Goal: Find specific page/section: Find specific page/section

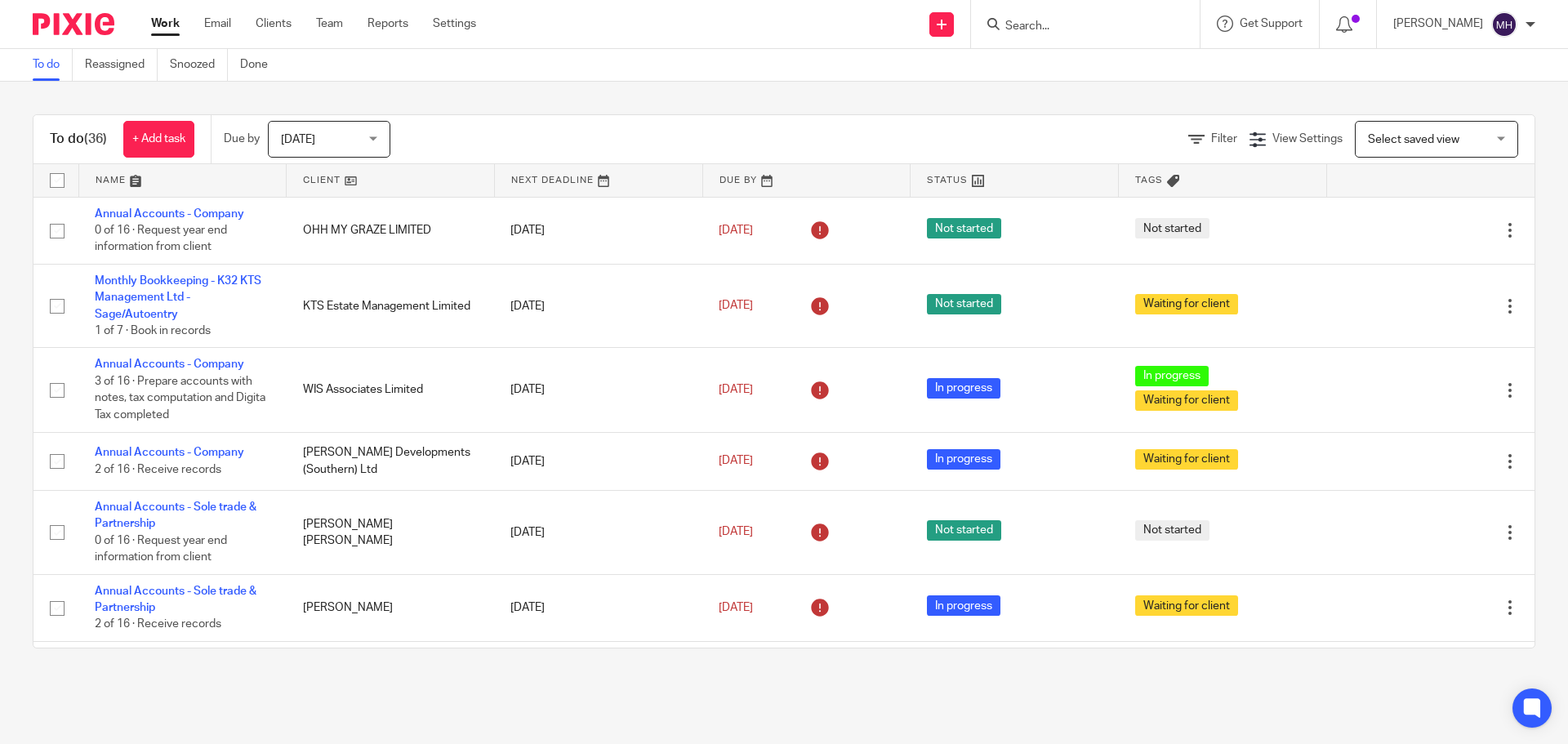
click at [539, 94] on div "To do (36) + Add task Due by Today Today Today Tomorrow This week Next week Thi…" at bounding box center [784, 381] width 1568 height 600
click at [604, 105] on div "To do (36) + Add task Due by Today Today Today Tomorrow This week Next week Thi…" at bounding box center [784, 381] width 1568 height 600
click at [1336, 24] on icon at bounding box center [1345, 25] width 17 height 17
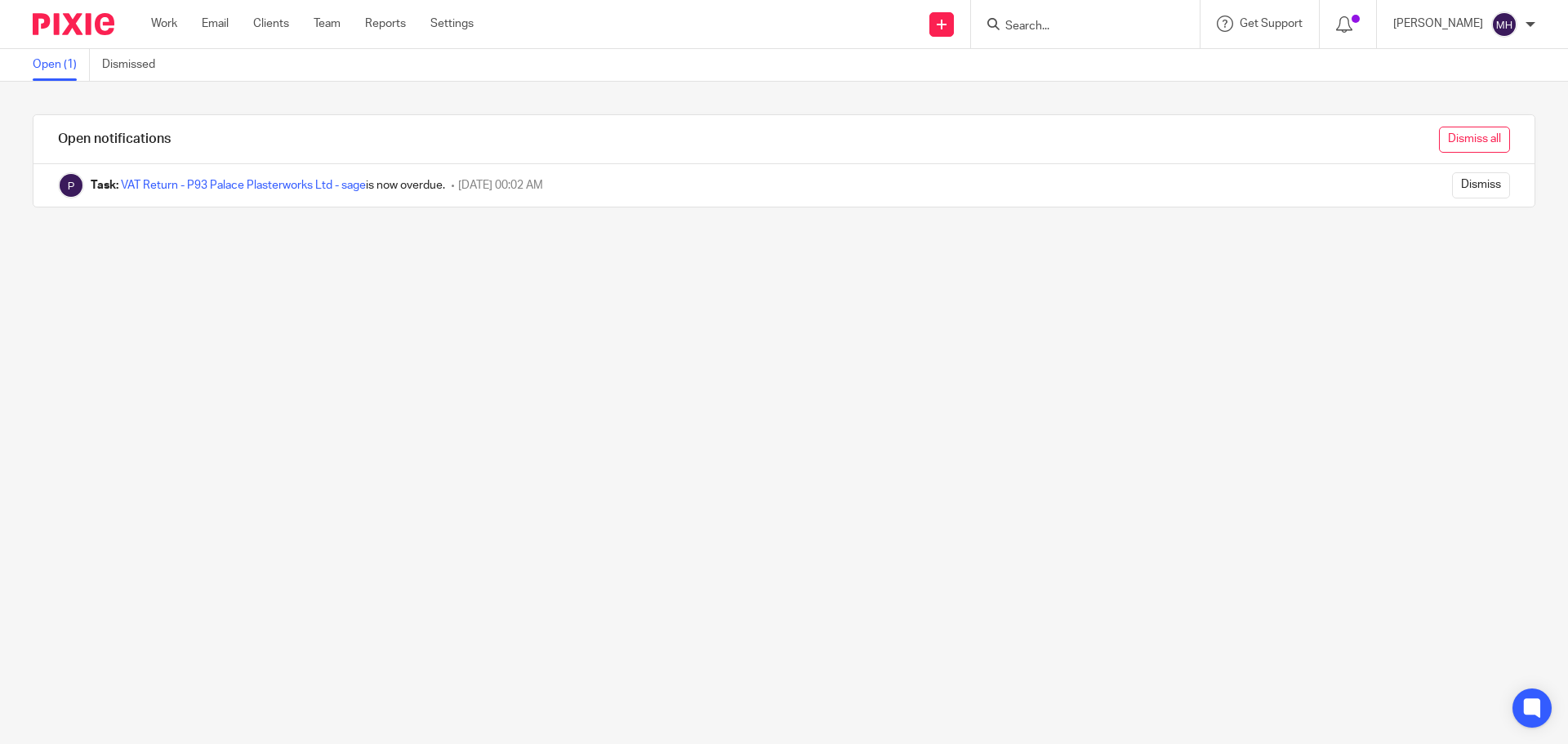
click at [1439, 133] on input "Dismiss all" at bounding box center [1474, 139] width 71 height 26
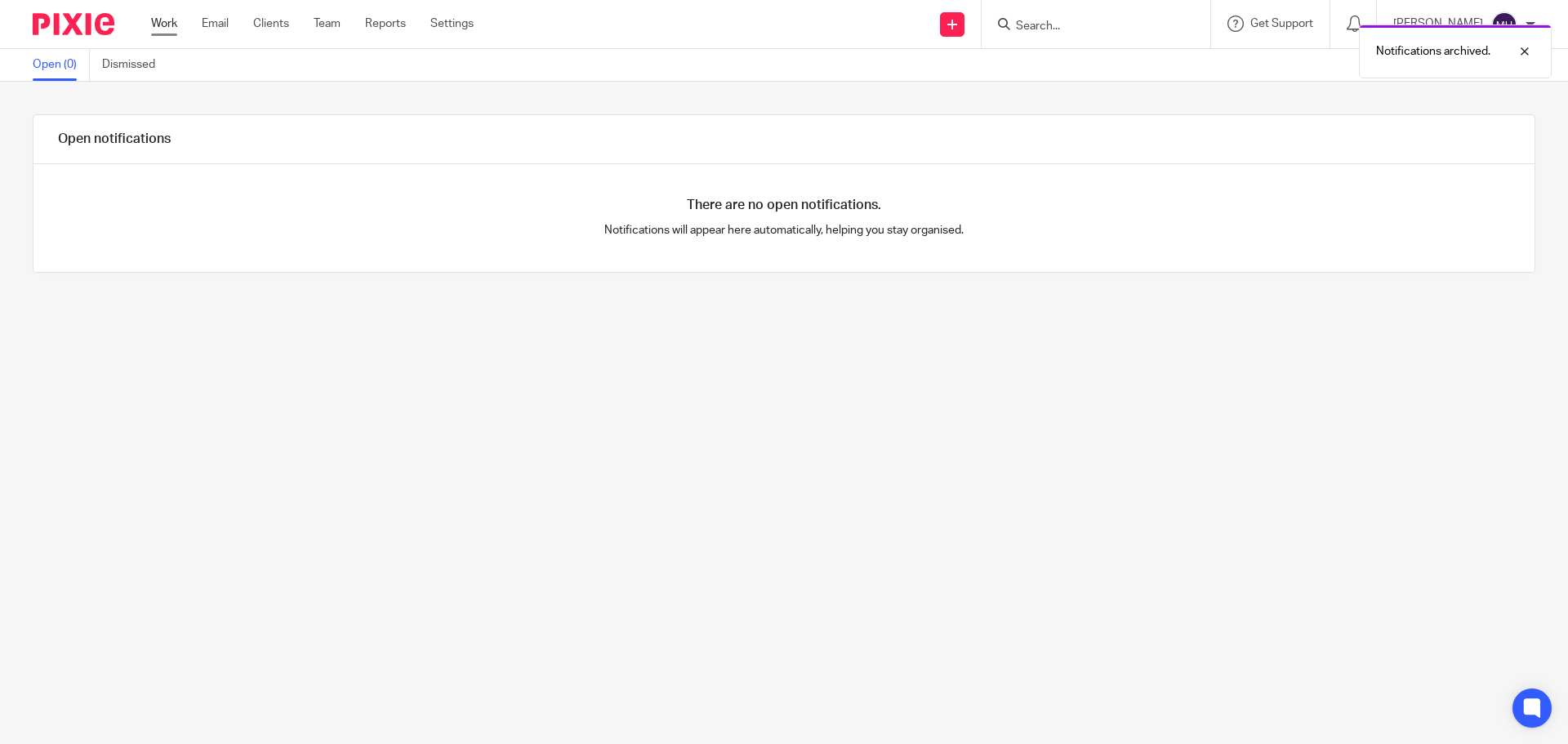
click at [163, 21] on link "Work" at bounding box center [163, 24] width 26 height 17
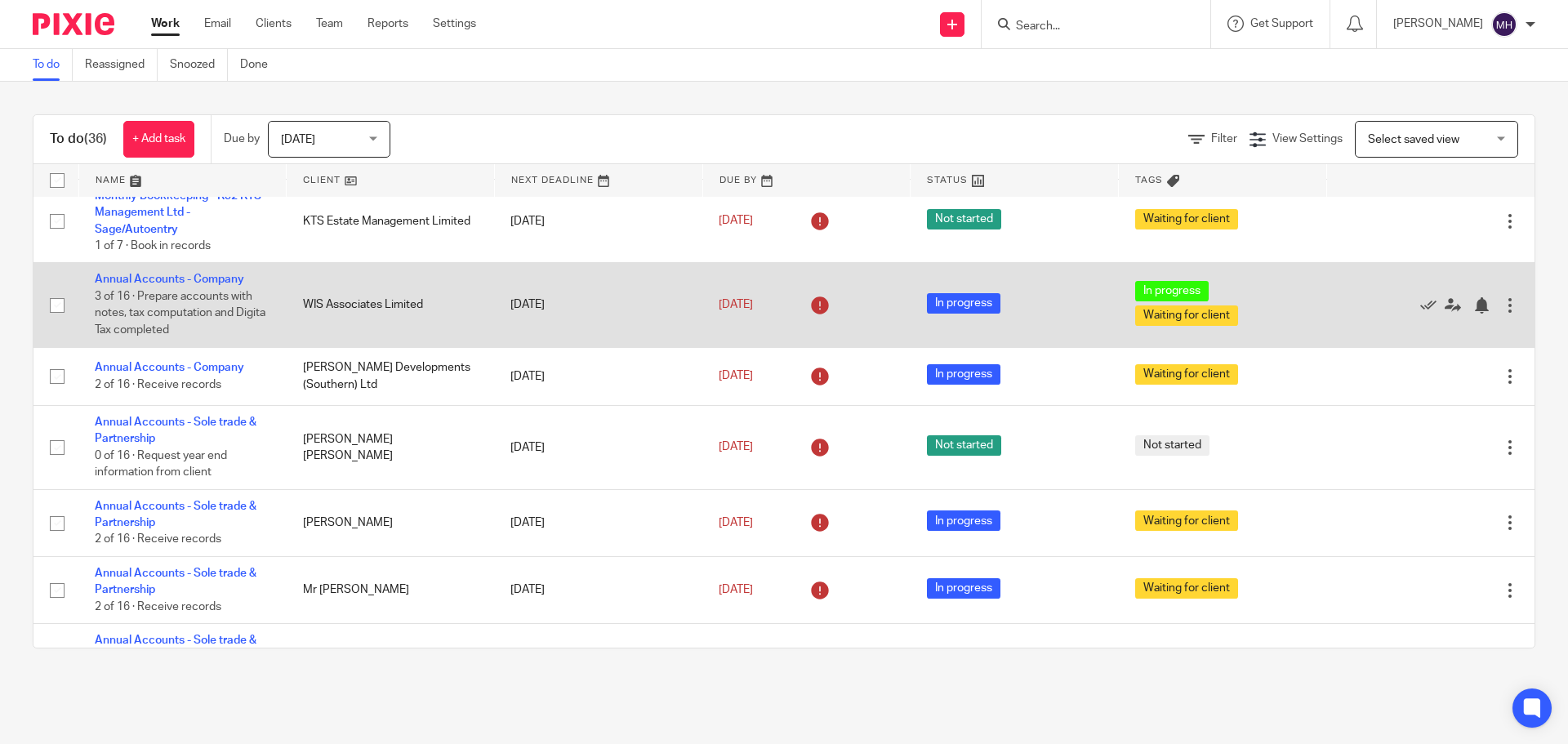
scroll to position [82, 0]
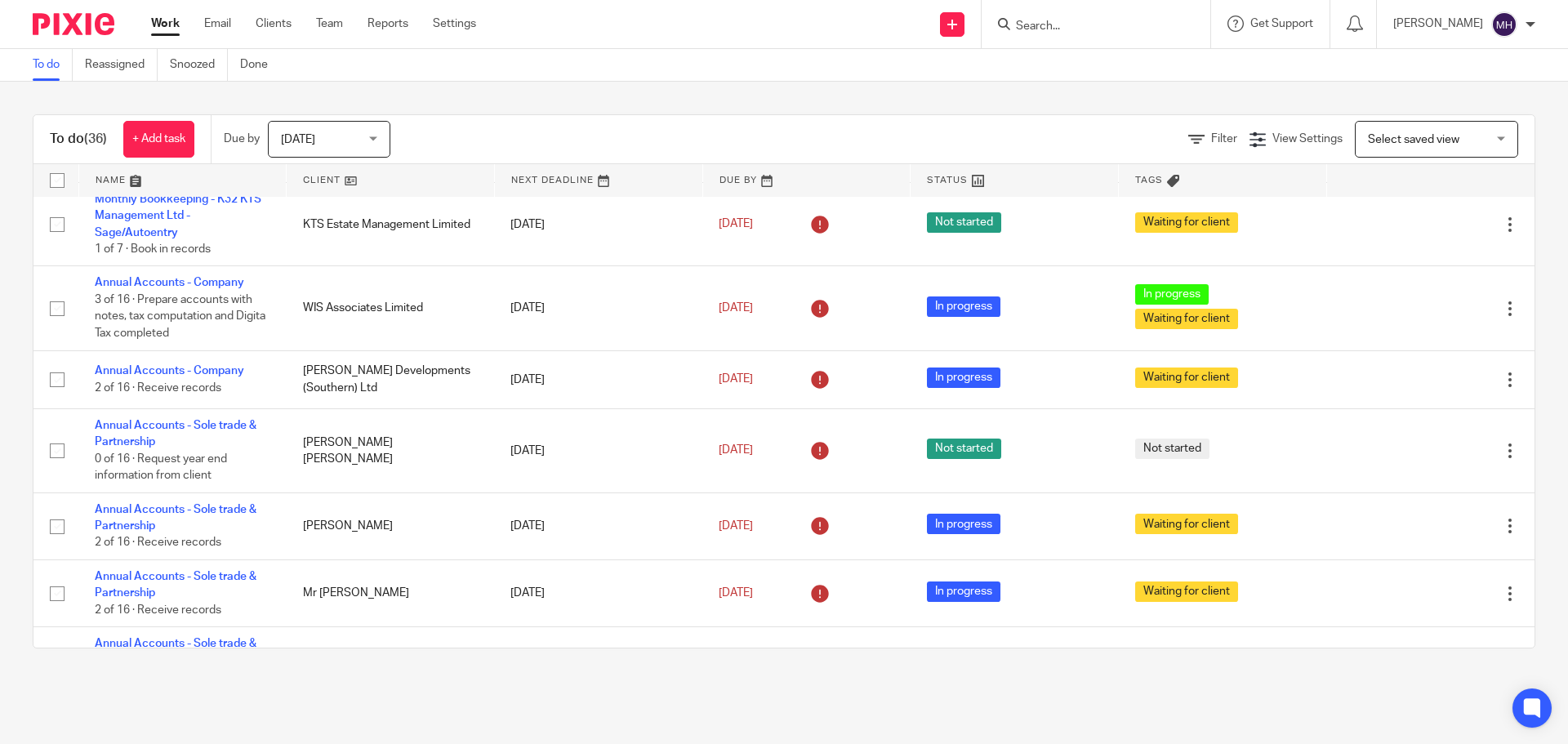
click at [153, 20] on link "Work" at bounding box center [165, 24] width 28 height 17
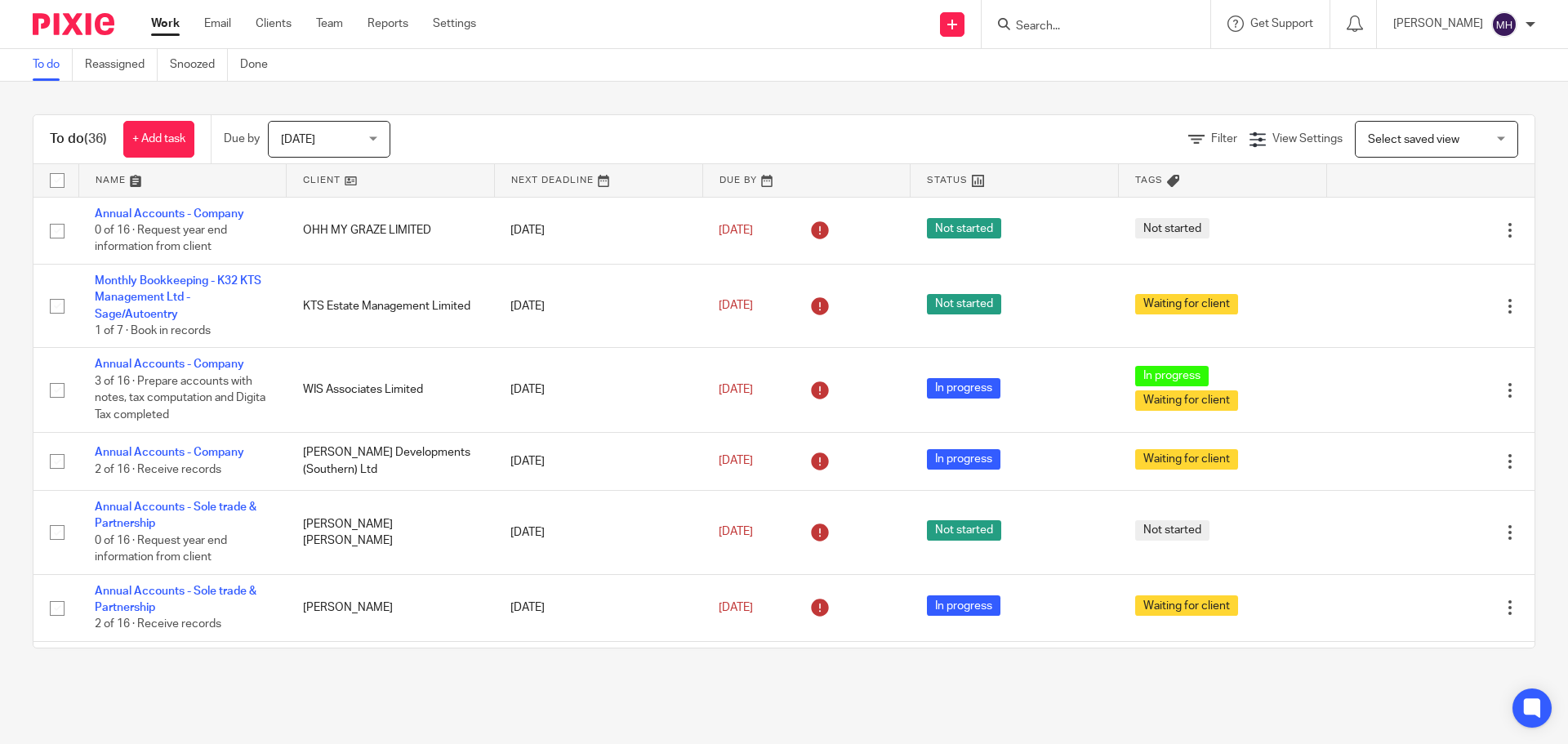
click at [171, 23] on link "Work" at bounding box center [165, 24] width 28 height 17
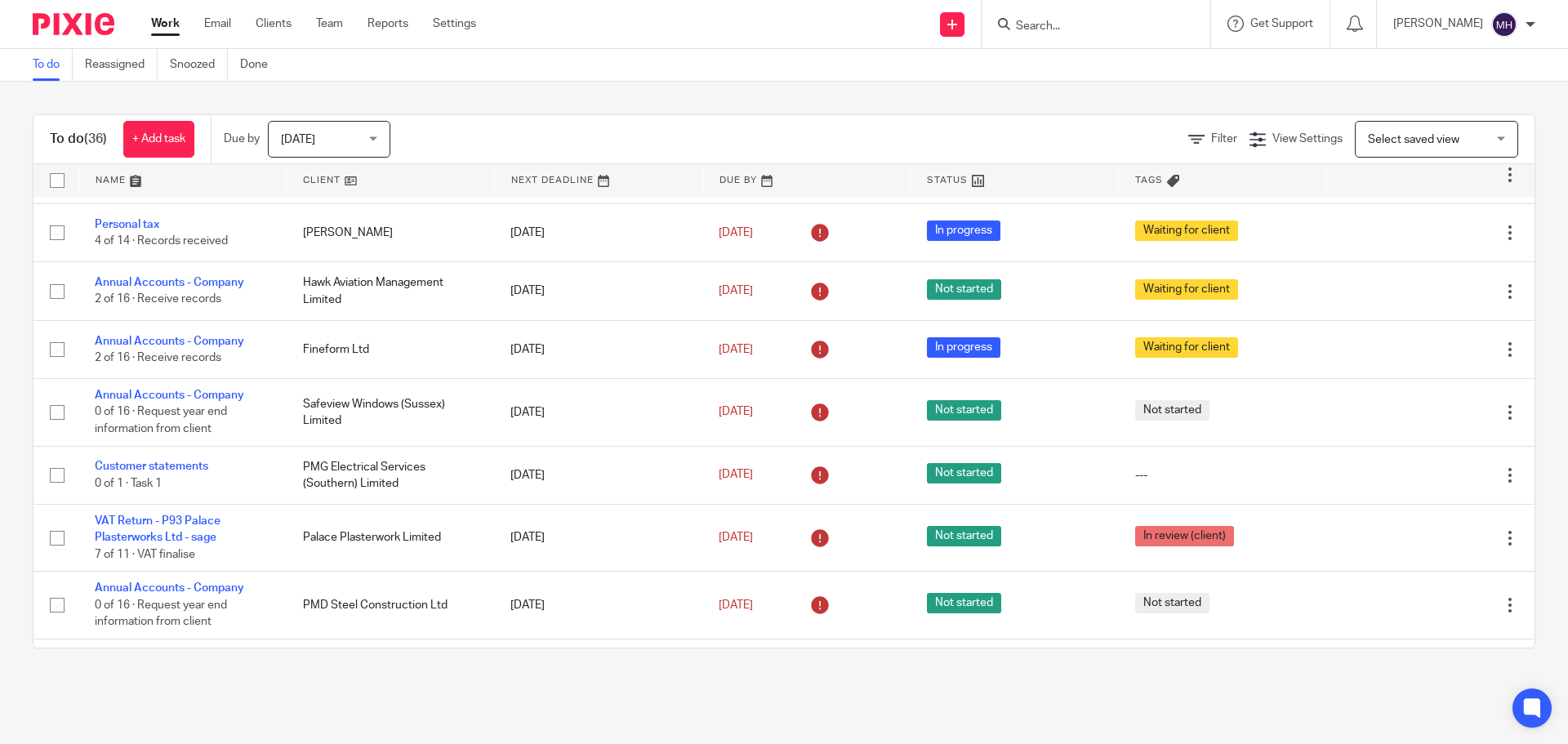
scroll to position [981, 0]
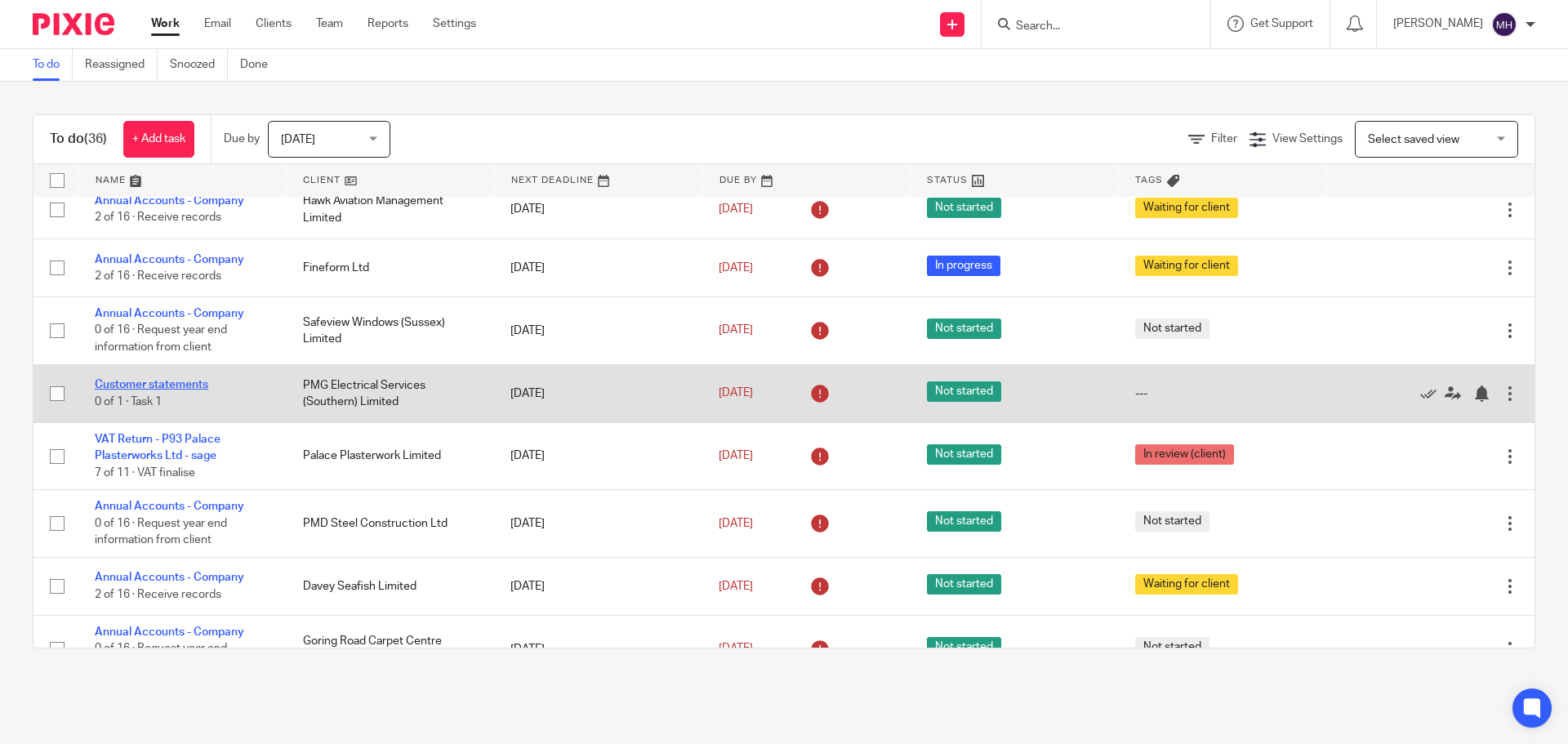
click at [142, 380] on link "Customer statements" at bounding box center [152, 385] width 113 height 12
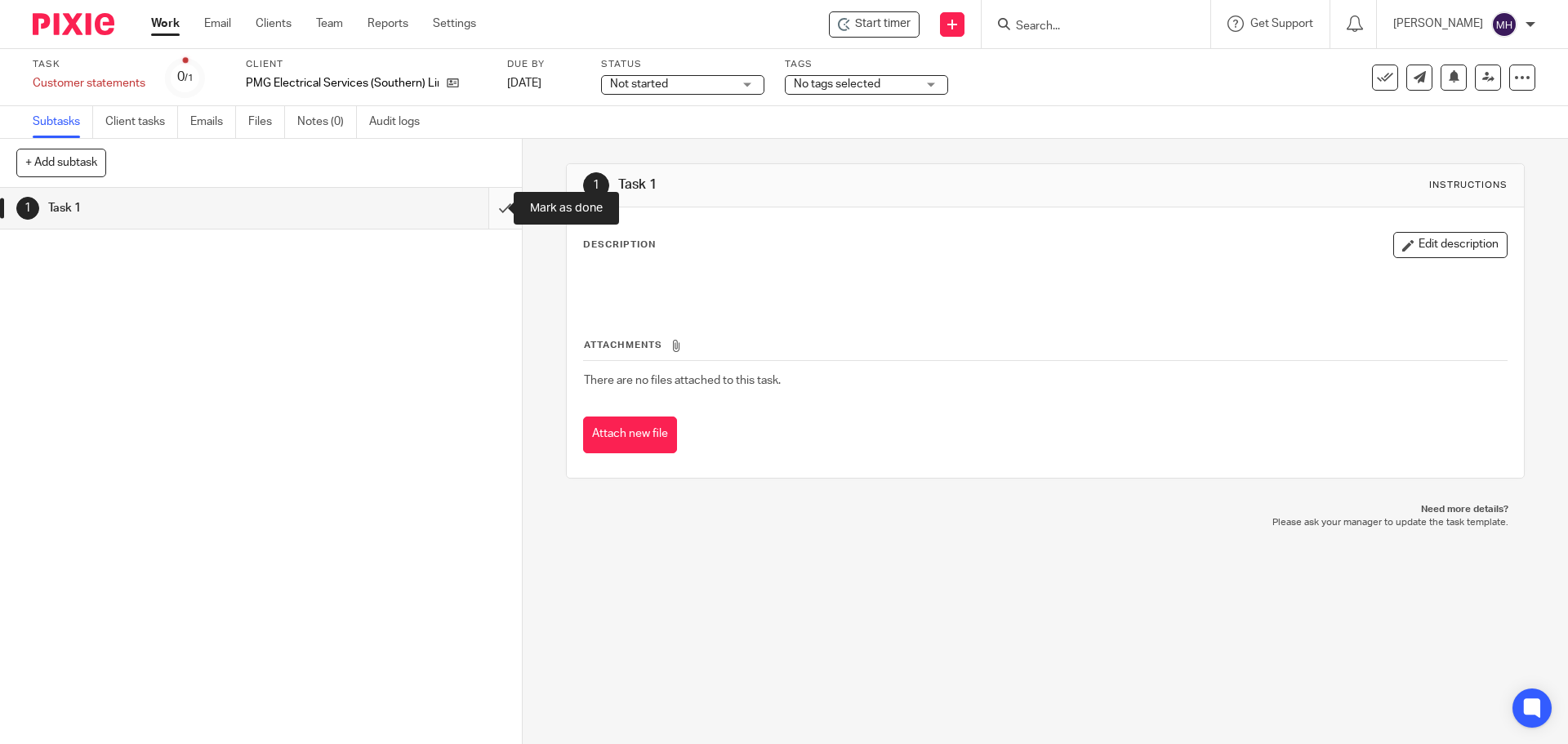
click at [488, 209] on input "submit" at bounding box center [261, 208] width 522 height 41
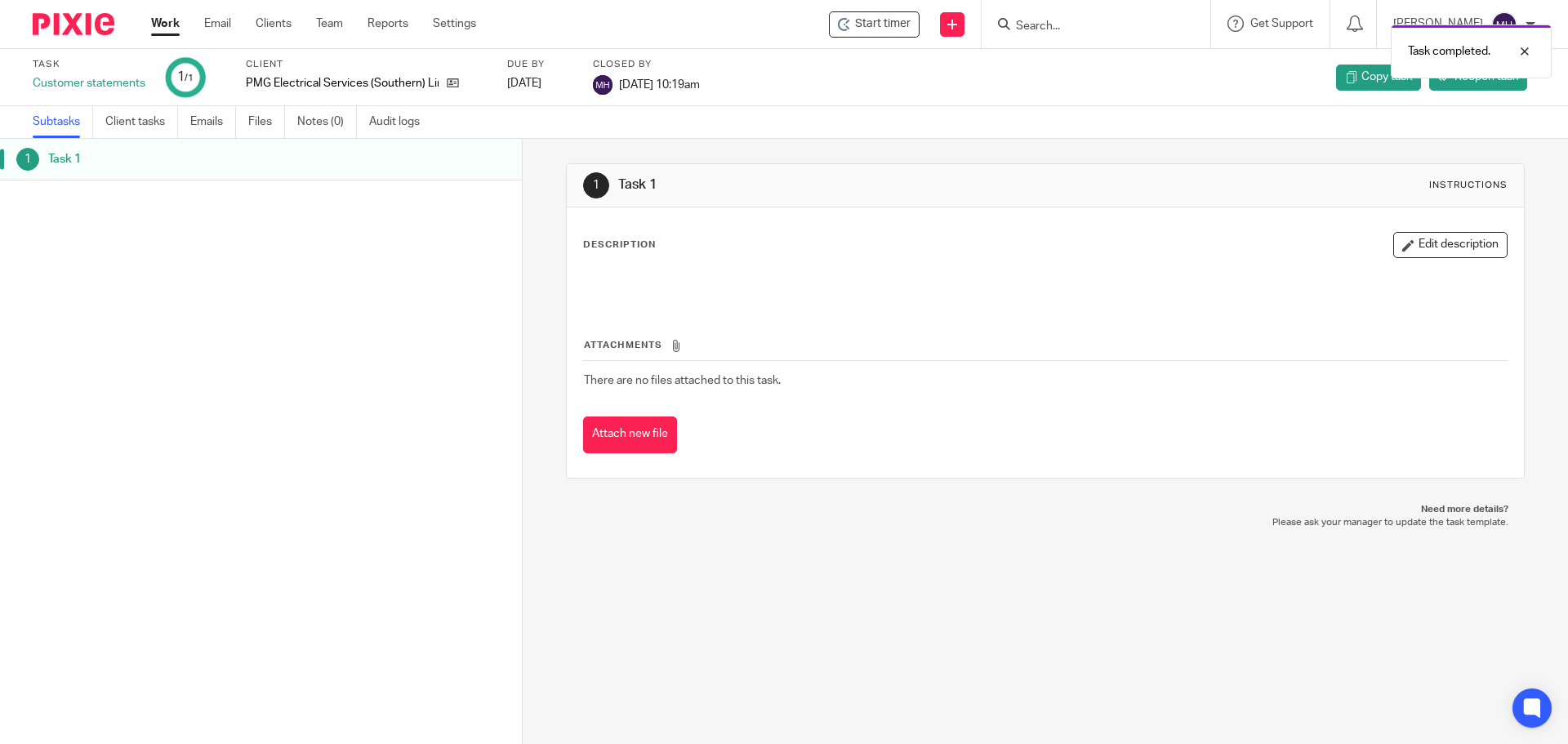
click at [167, 23] on link "Work" at bounding box center [165, 24] width 28 height 17
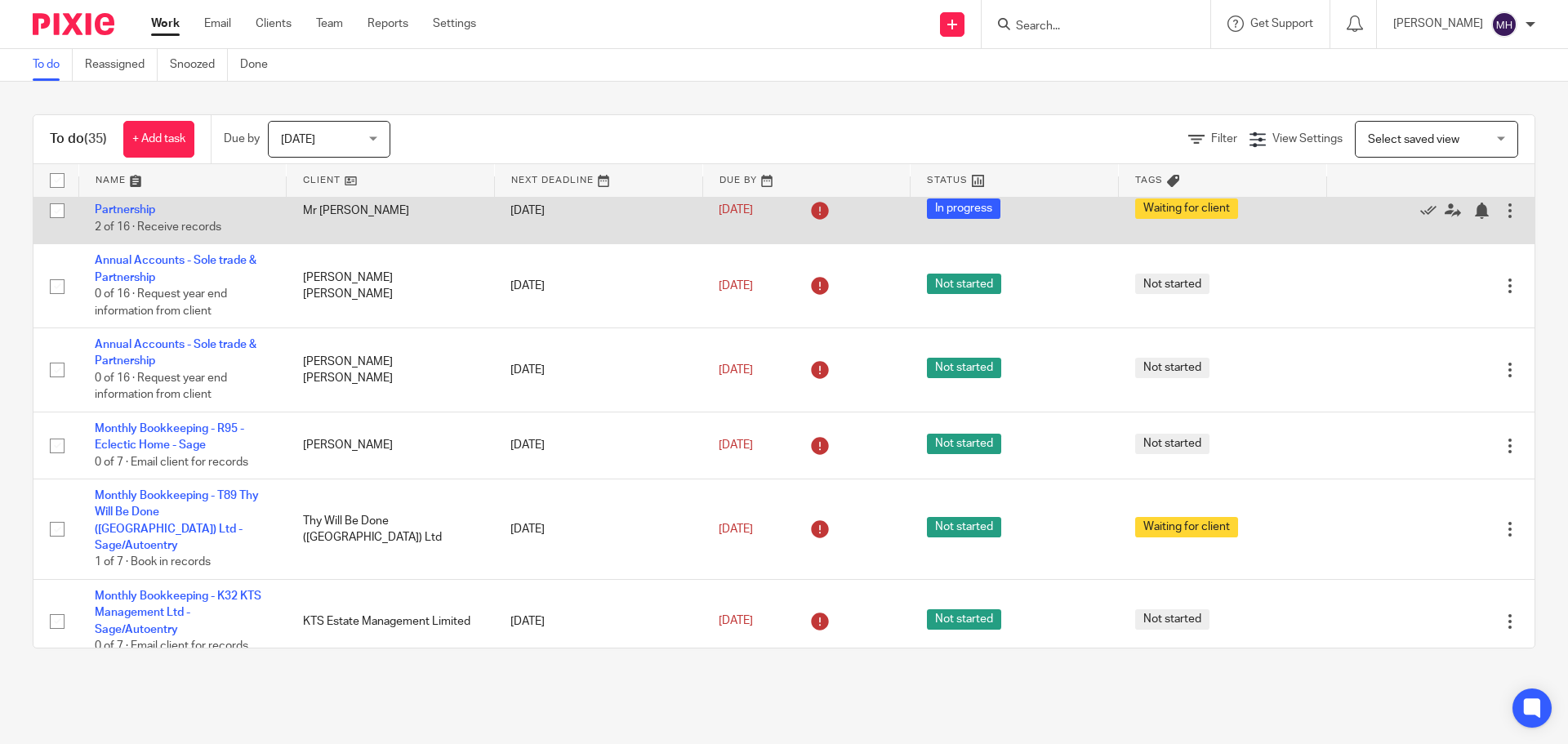
scroll to position [409, 0]
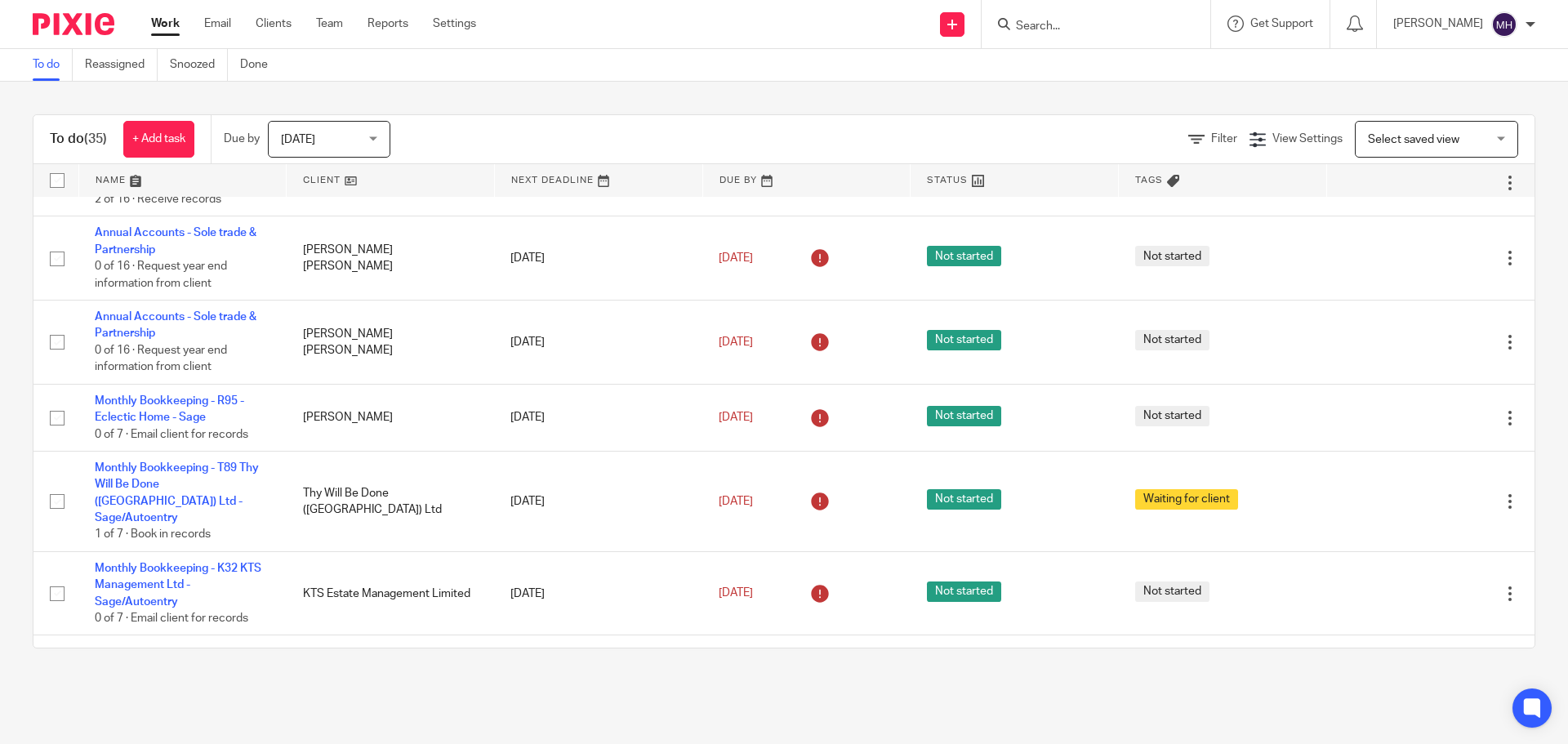
click at [1086, 27] on input "Search" at bounding box center [1088, 28] width 147 height 15
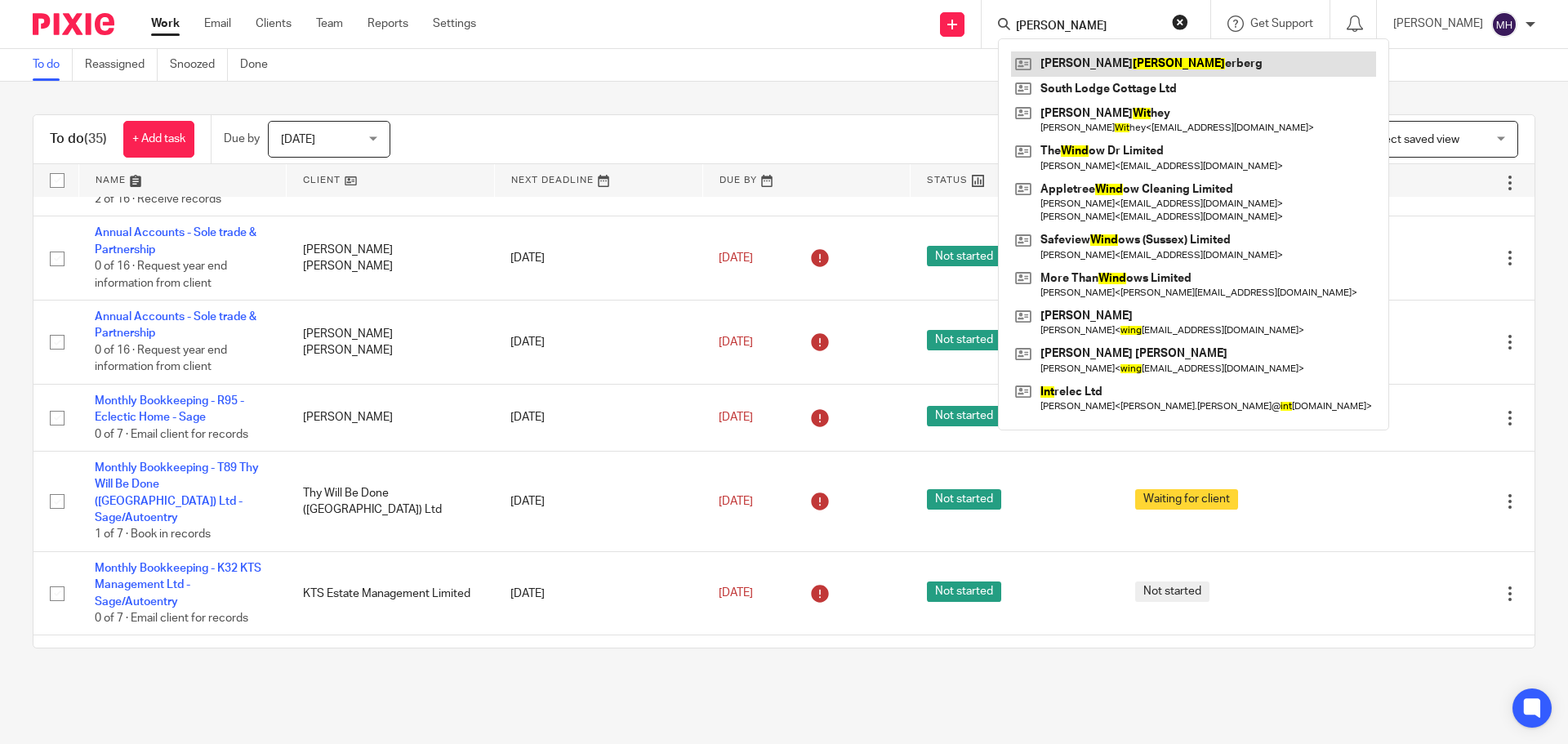
type input "[PERSON_NAME]"
click at [1125, 58] on link at bounding box center [1194, 63] width 365 height 24
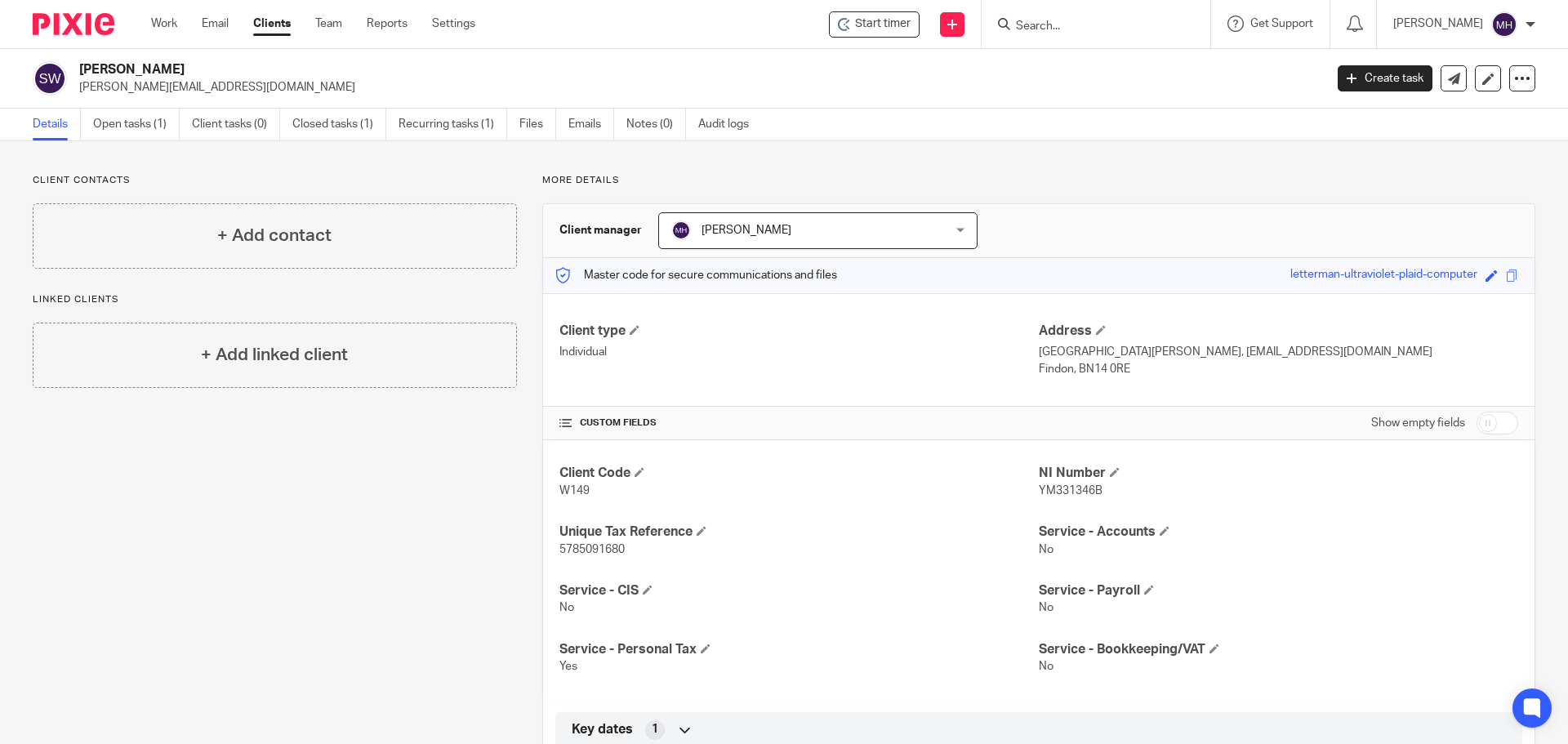
click at [839, 229] on span "[PERSON_NAME]" at bounding box center [794, 230] width 245 height 34
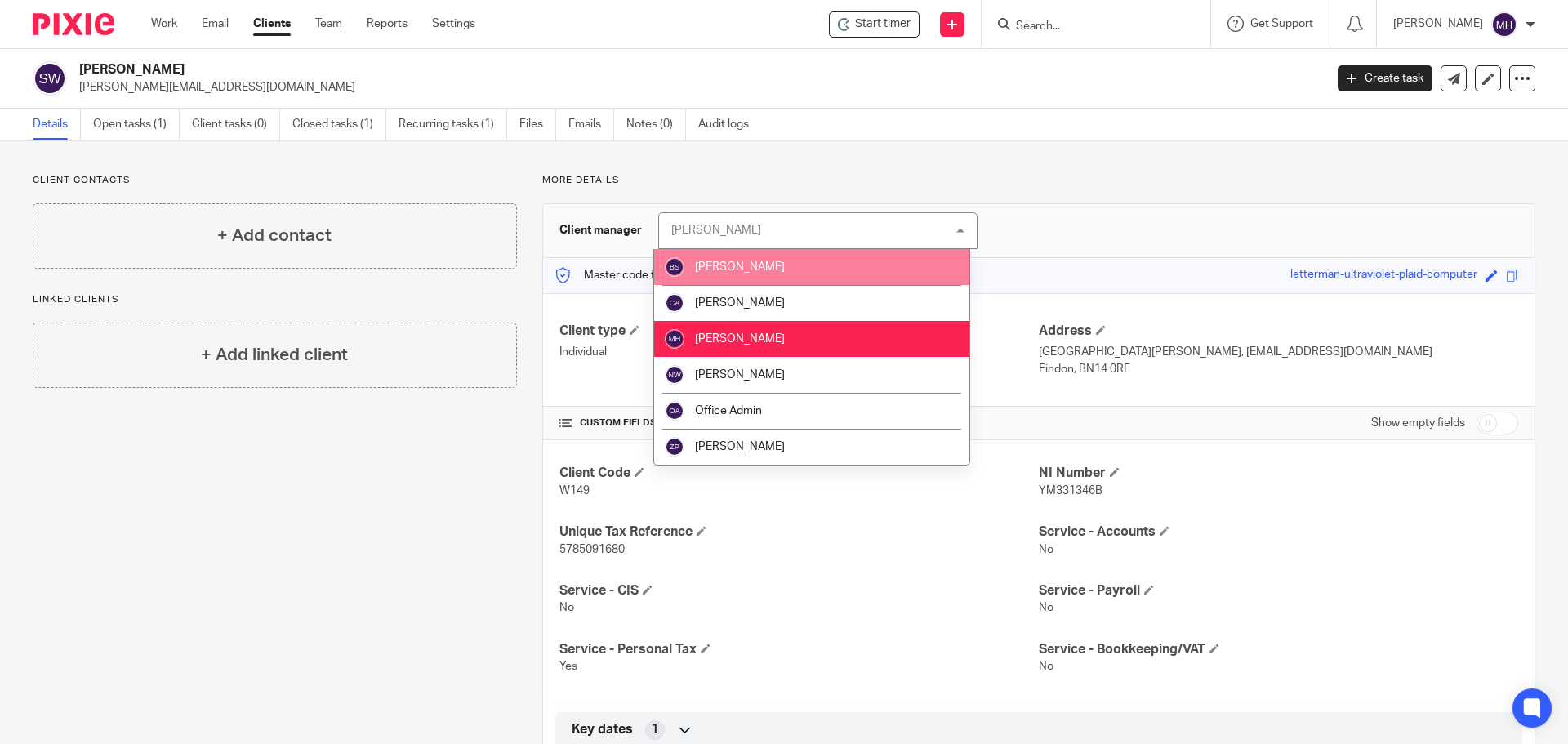
click at [837, 257] on li "[PERSON_NAME]" at bounding box center [812, 267] width 315 height 36
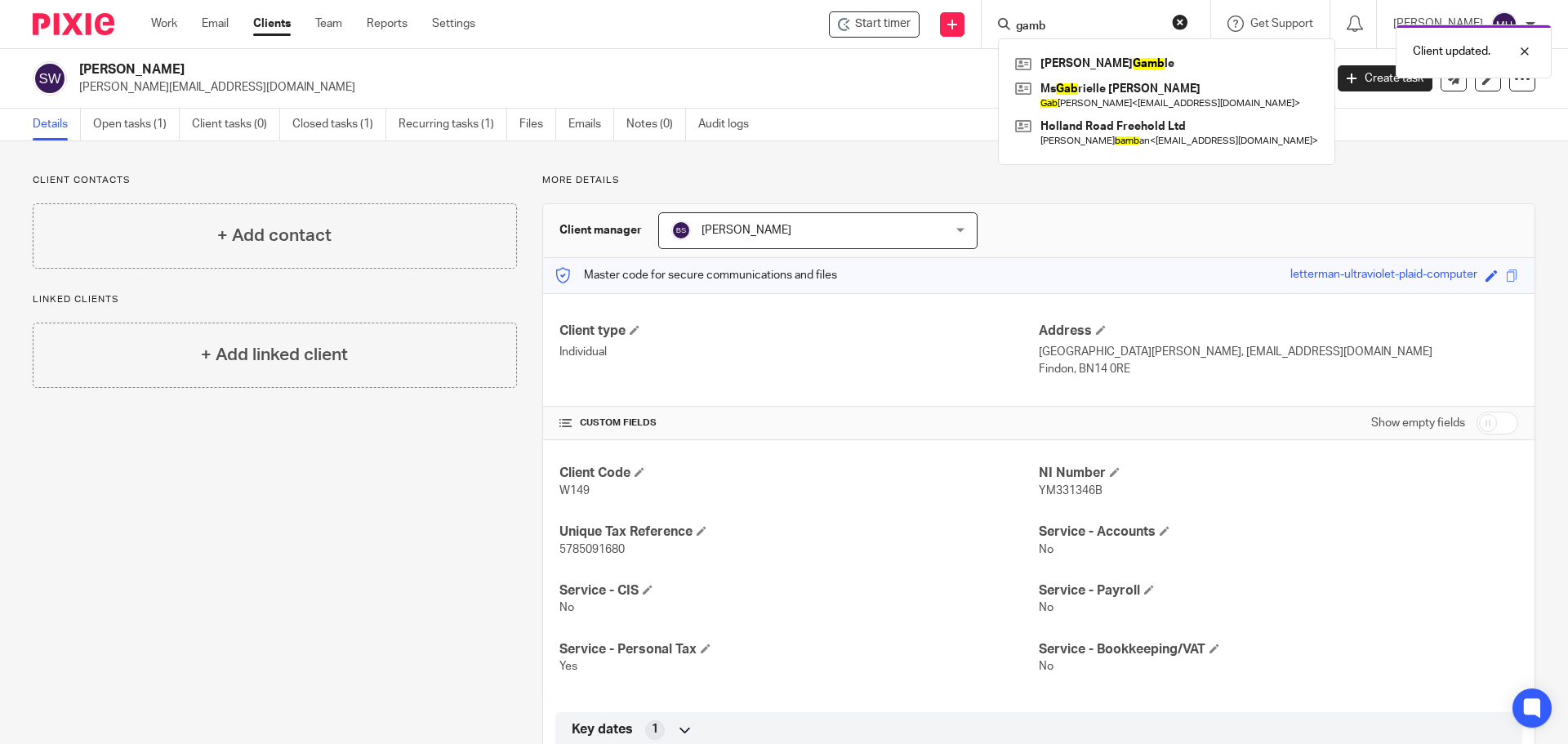
type input "gamb"
click at [1071, 58] on div "Client updated." at bounding box center [1167, 48] width 768 height 62
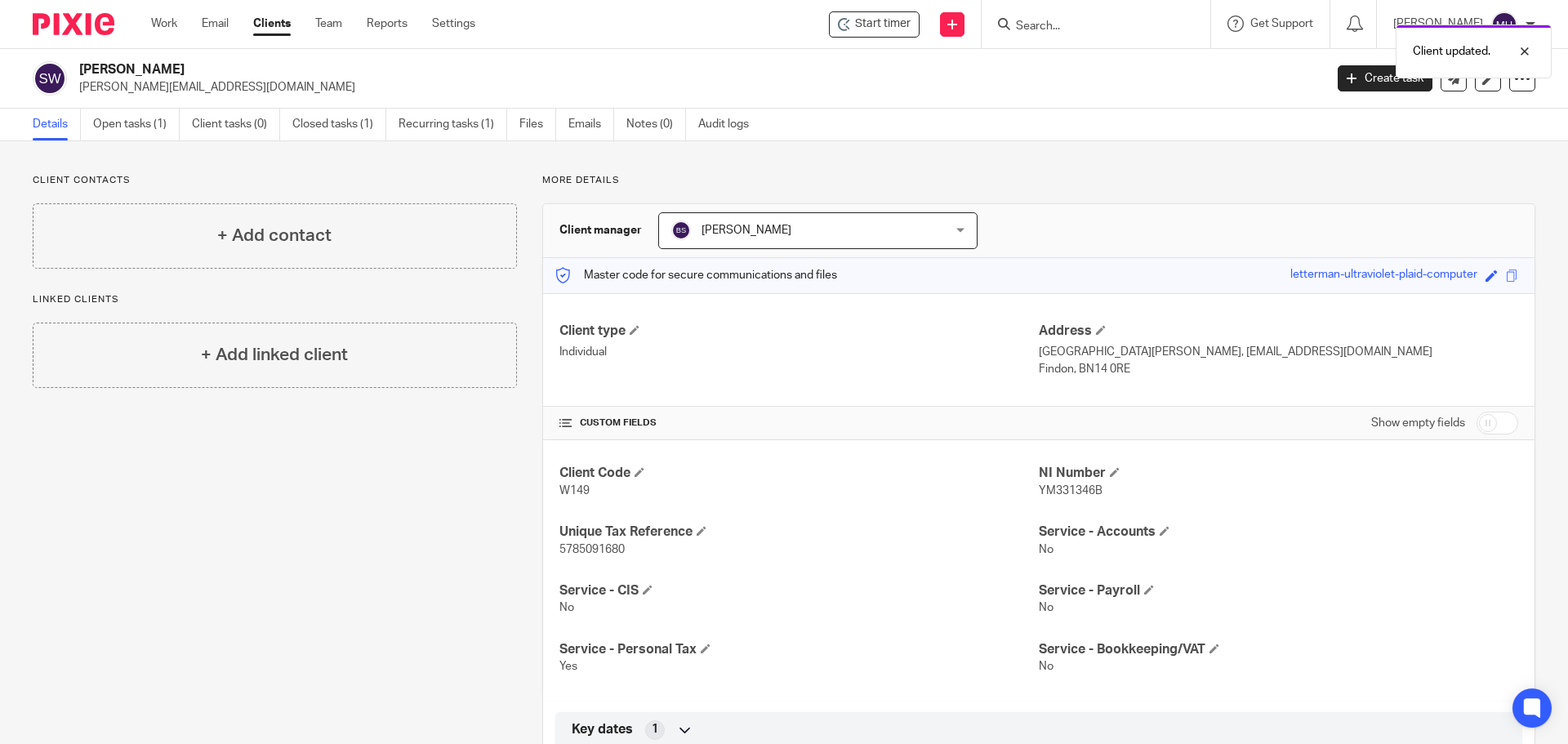
click at [1050, 18] on div "Client updated." at bounding box center [1167, 48] width 768 height 62
click at [1050, 27] on div "Client updated." at bounding box center [1167, 48] width 768 height 62
click at [1061, 31] on input "Search" at bounding box center [1088, 28] width 147 height 15
type input "gam"
click at [1063, 62] on link at bounding box center [1112, 63] width 203 height 24
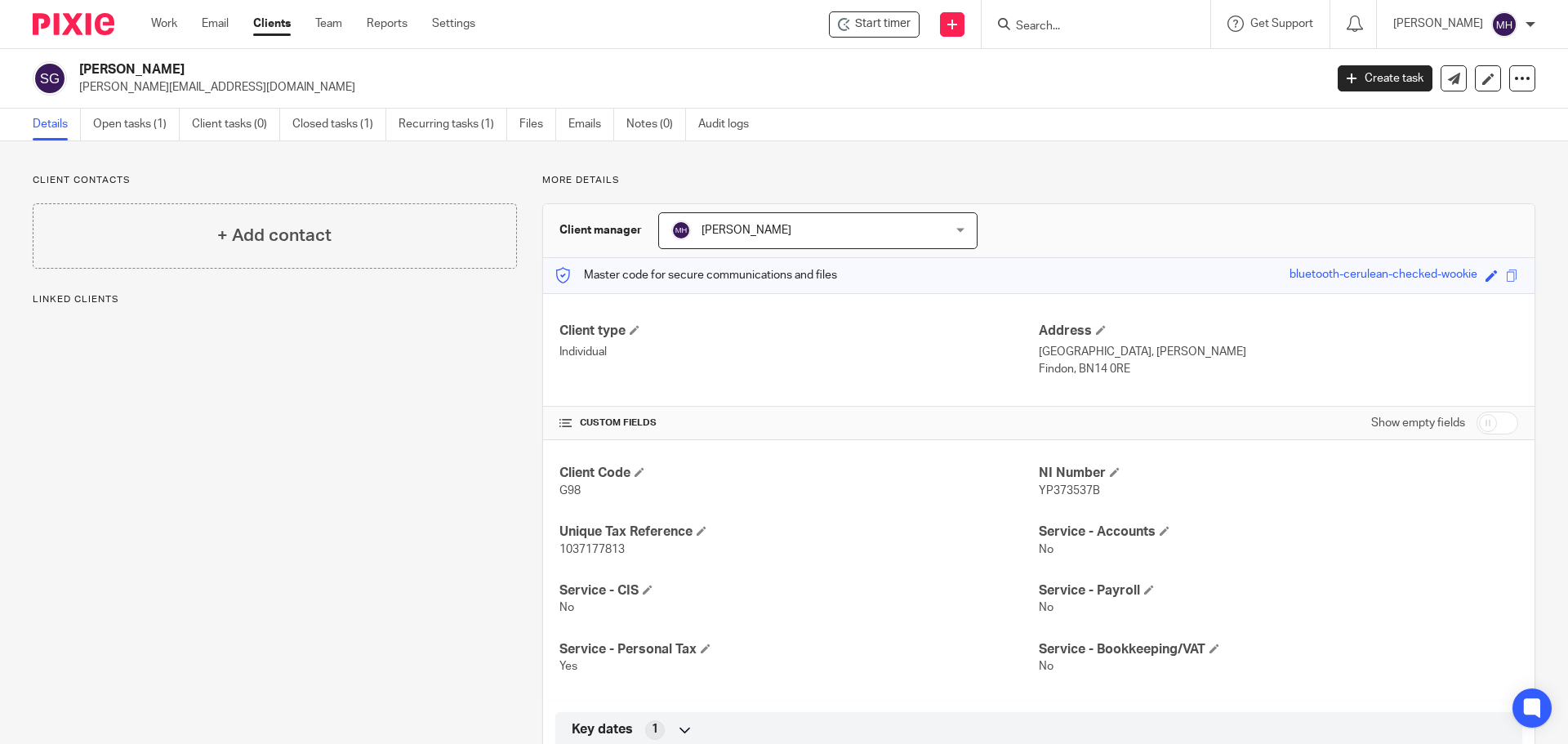
click at [791, 228] on span "[PERSON_NAME]" at bounding box center [747, 230] width 90 height 12
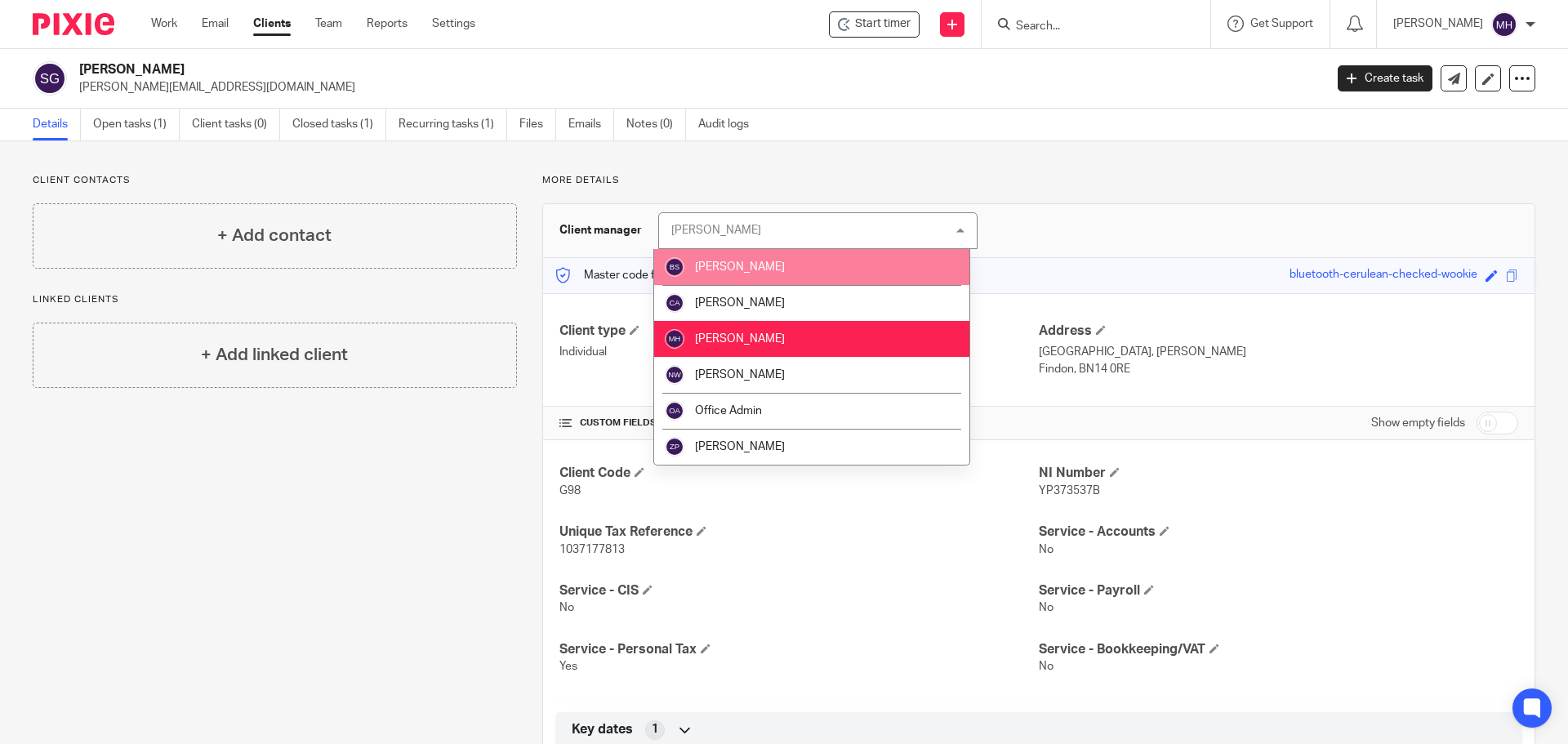
click at [807, 276] on li "[PERSON_NAME]" at bounding box center [812, 267] width 315 height 36
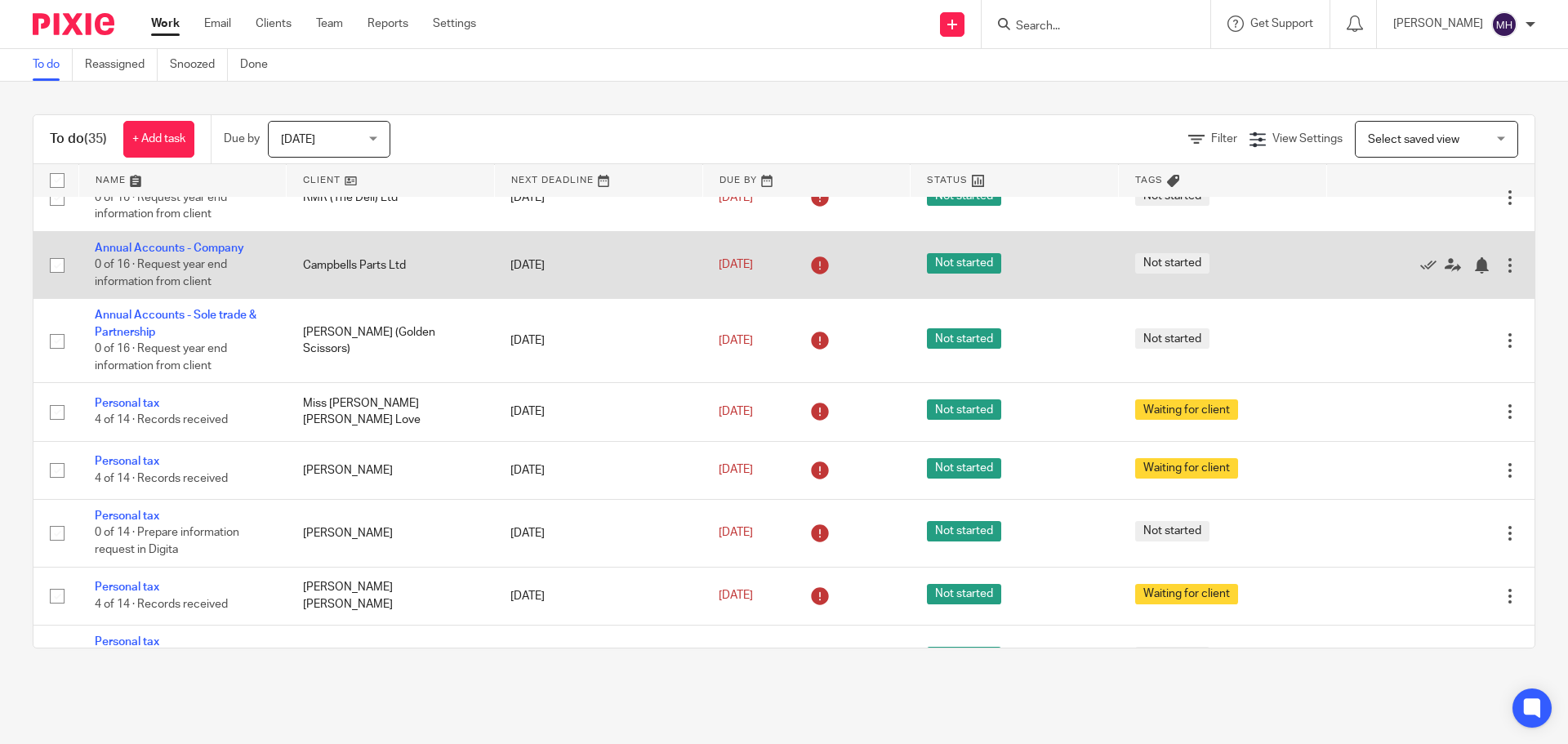
scroll to position [1716, 0]
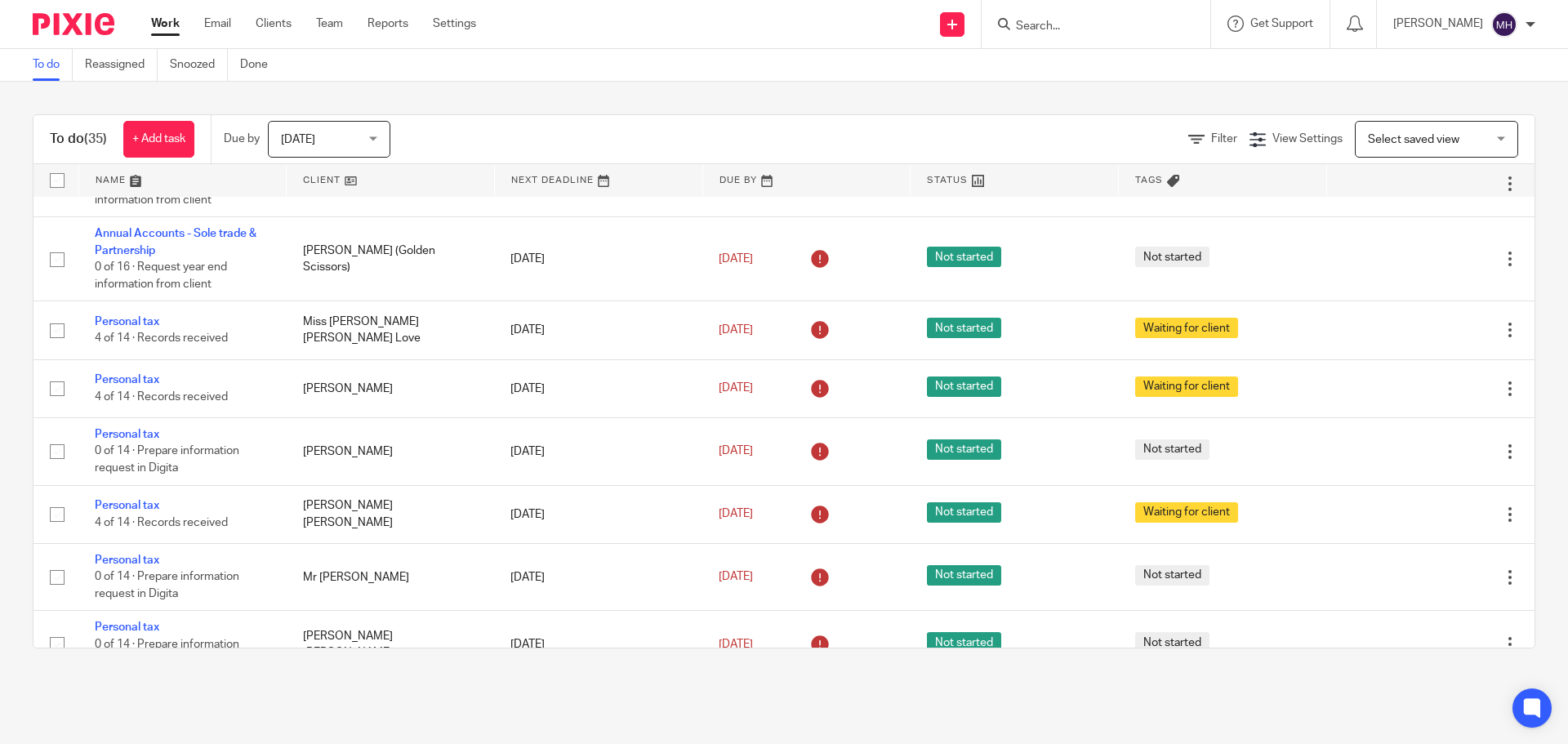
click at [1046, 30] on input "Search" at bounding box center [1088, 28] width 147 height 15
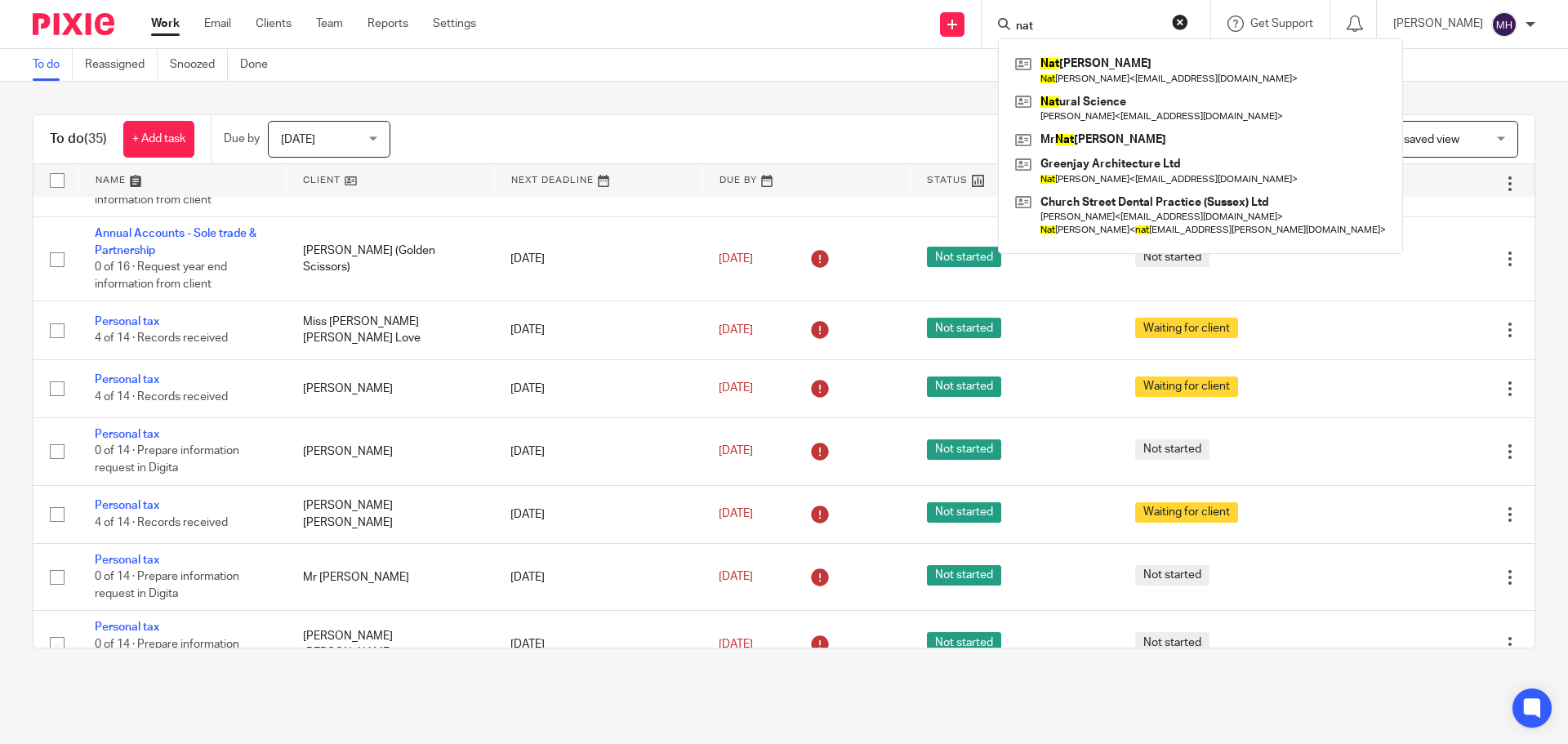
type input "nat"
click at [774, 99] on div "To do (35) + Add task Due by [DATE] [DATE] [DATE] [DATE] This week Next week Th…" at bounding box center [784, 381] width 1568 height 600
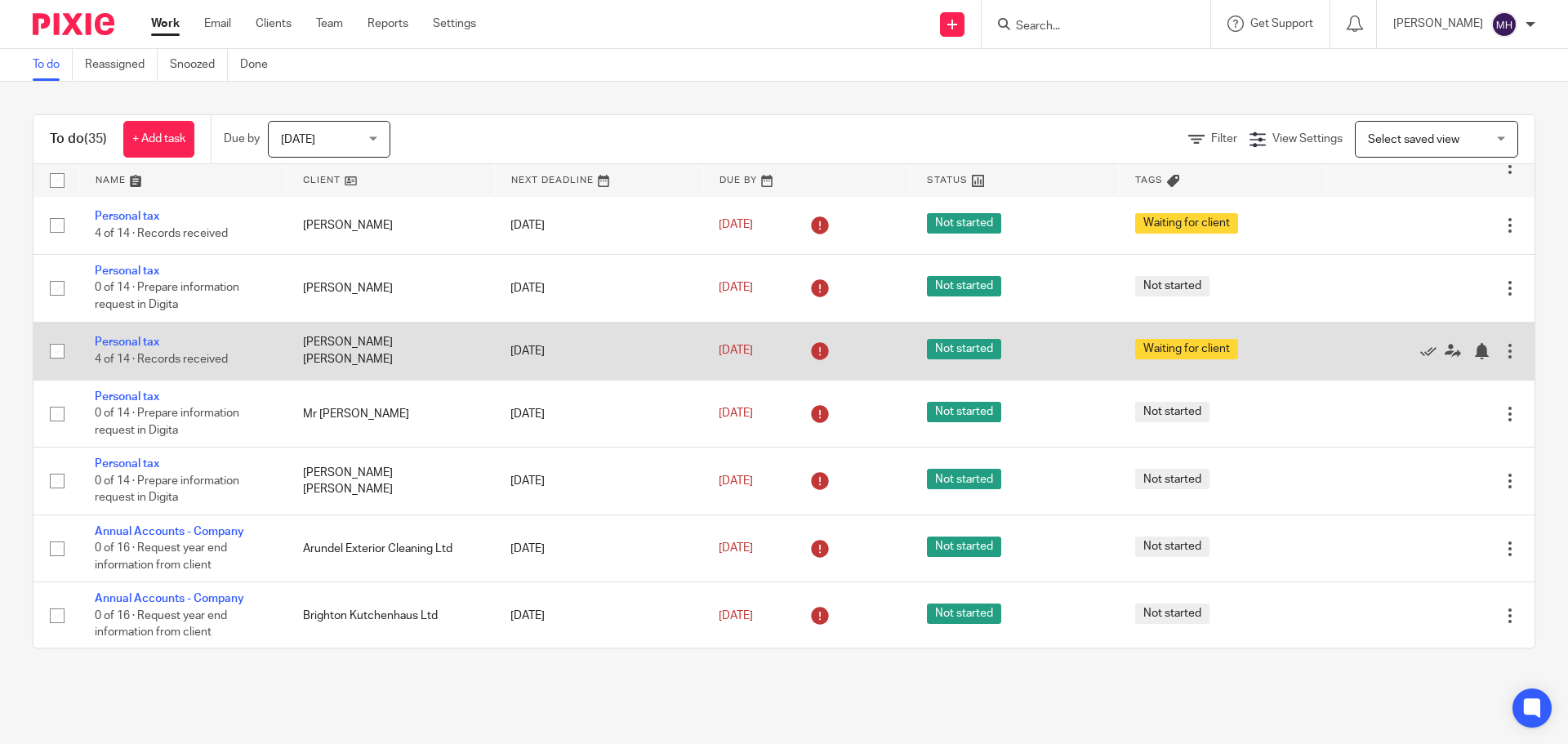
scroll to position [1932, 0]
